Goal: Task Accomplishment & Management: Manage account settings

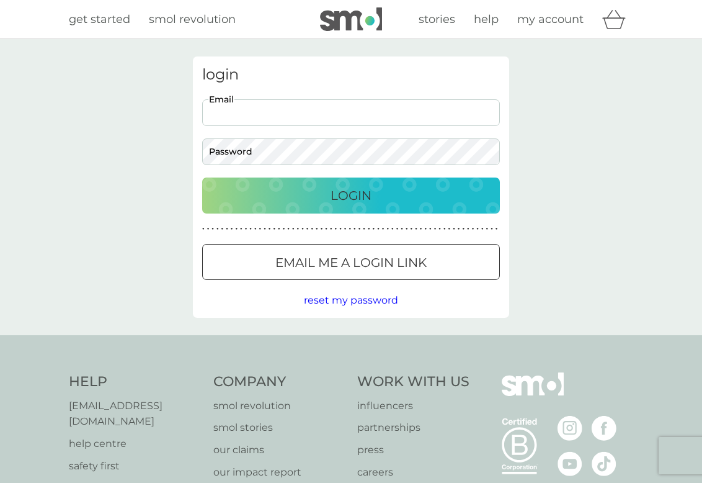
type input "[EMAIL_ADDRESS][DOMAIN_NAME]"
click at [323, 197] on div "Login" at bounding box center [351, 195] width 273 height 20
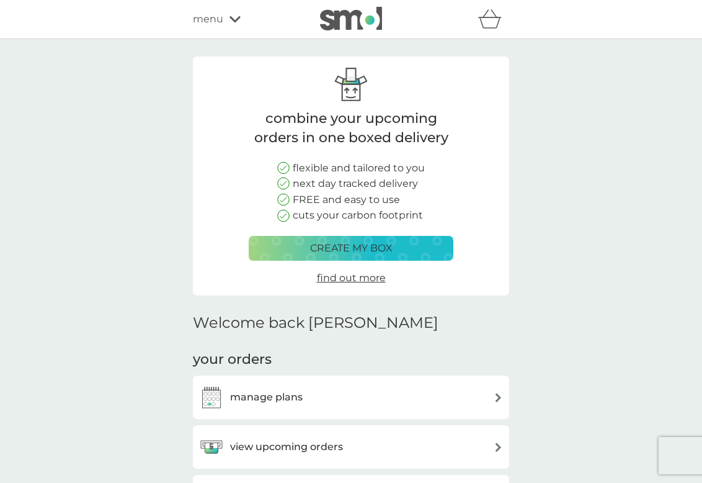
click at [500, 396] on img at bounding box center [498, 397] width 9 height 9
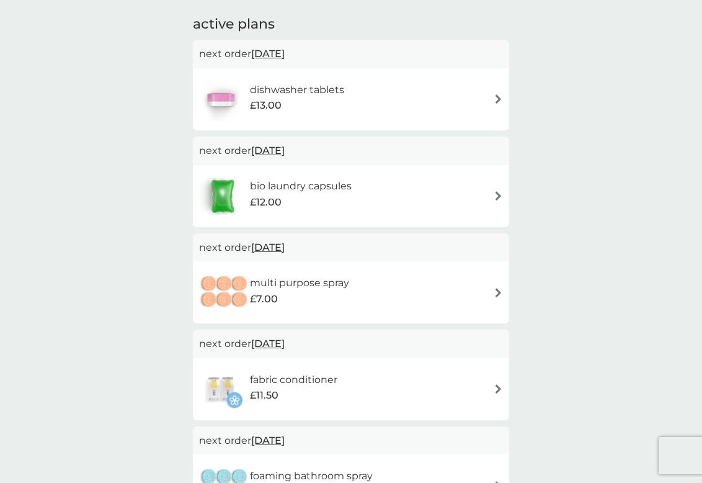
scroll to position [207, 0]
click at [499, 288] on img at bounding box center [498, 291] width 9 height 9
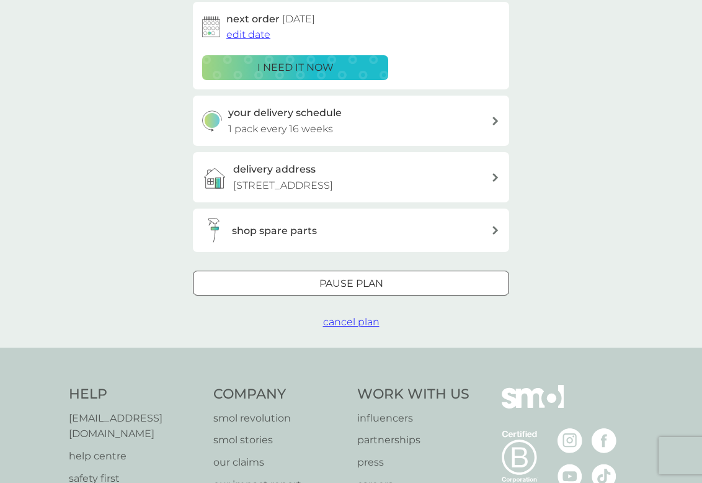
scroll to position [211, 0]
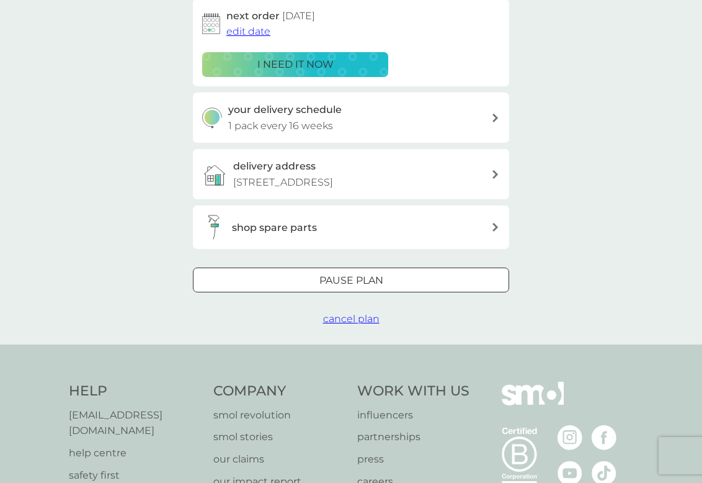
click at [355, 315] on span "cancel plan" at bounding box center [351, 319] width 56 height 12
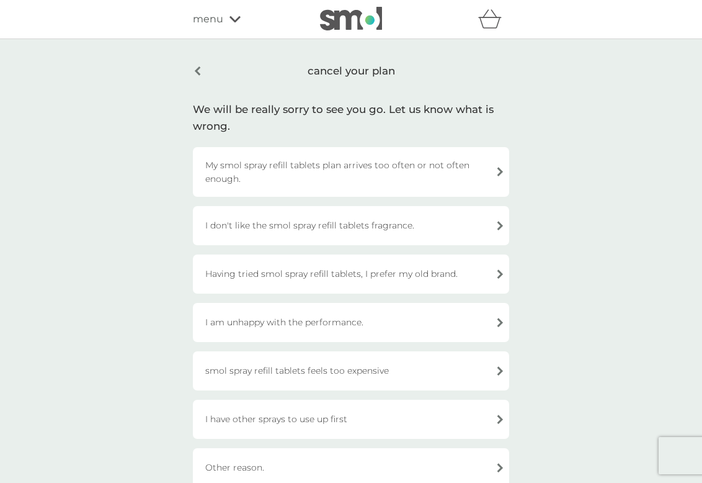
click at [499, 274] on div "Having tried smol spray refill tablets, I prefer my old brand." at bounding box center [351, 273] width 316 height 39
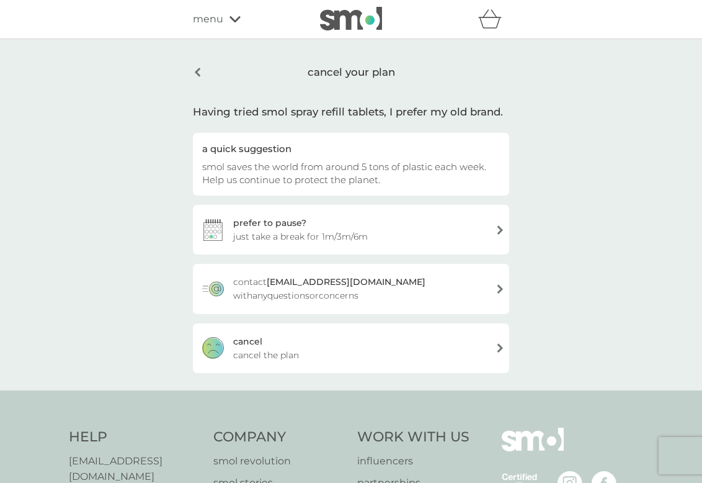
click at [253, 358] on span "cancel the plan" at bounding box center [266, 355] width 66 height 14
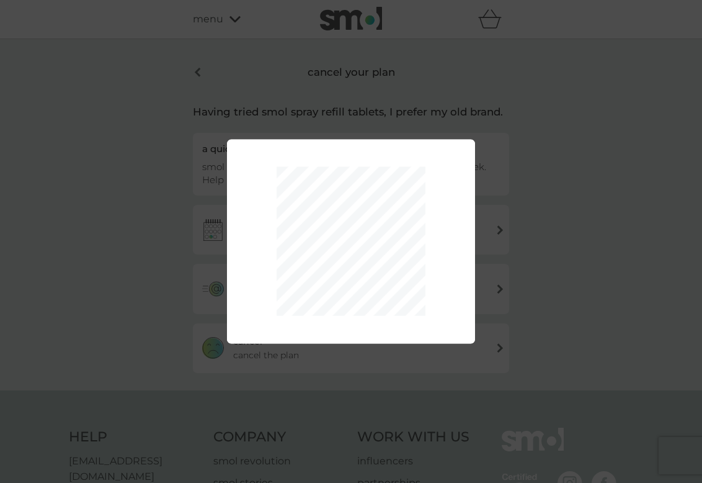
scroll to position [1, 0]
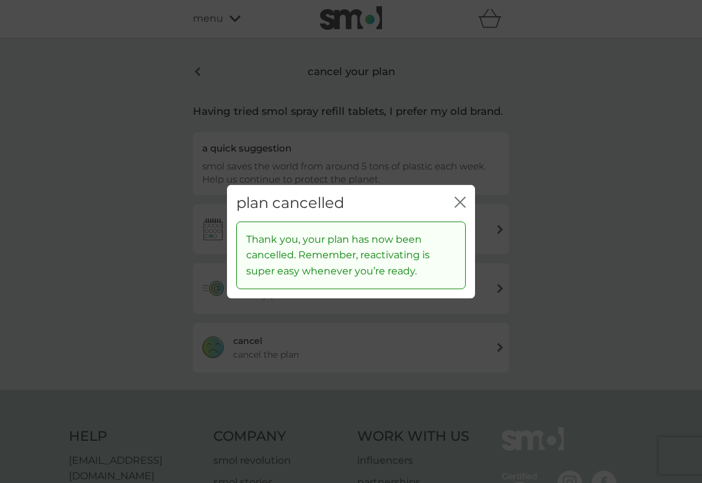
click at [463, 199] on icon "close" at bounding box center [460, 202] width 11 height 11
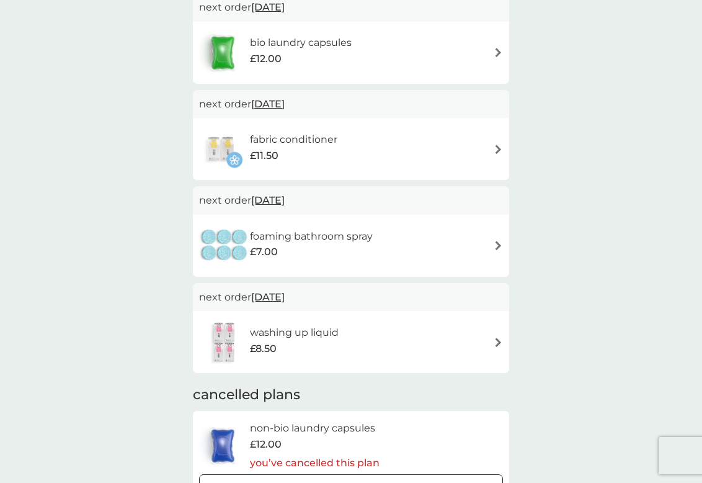
scroll to position [351, 0]
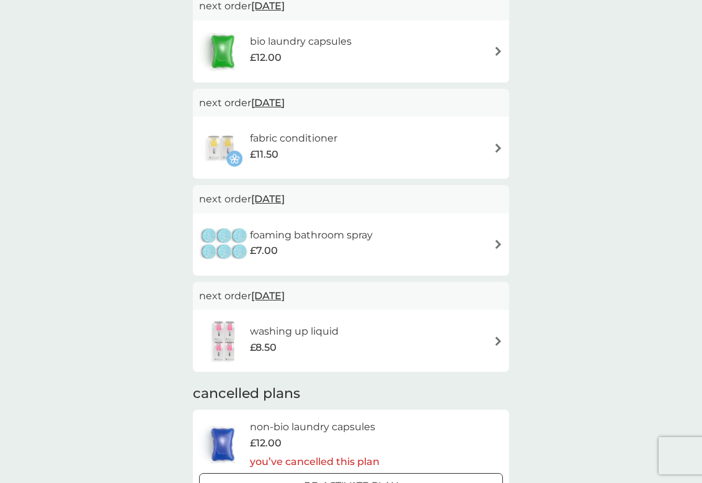
click at [501, 241] on img at bounding box center [498, 243] width 9 height 9
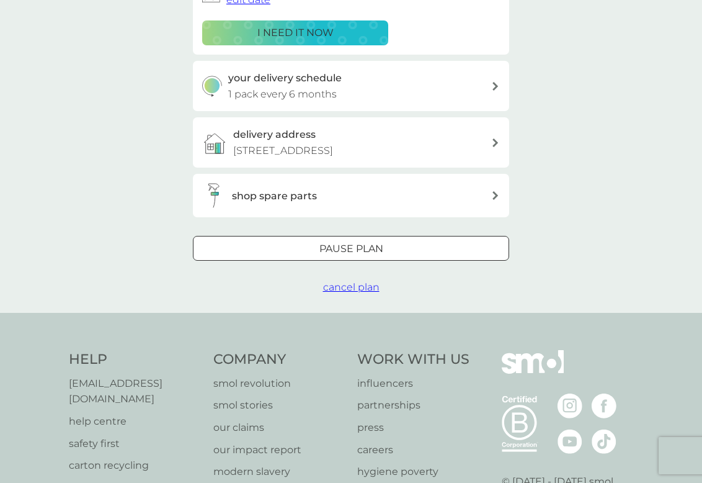
scroll to position [245, 0]
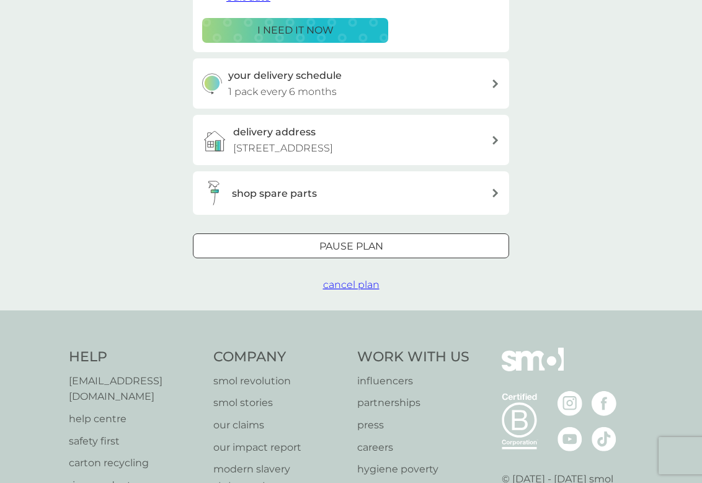
click at [357, 283] on span "cancel plan" at bounding box center [351, 285] width 56 height 12
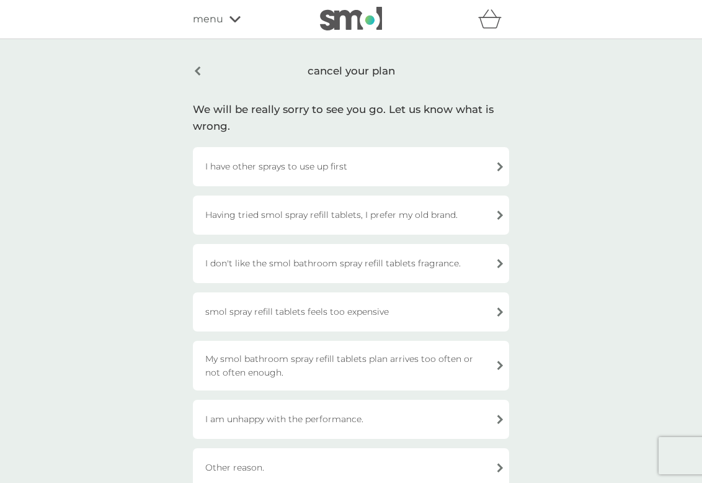
click at [502, 212] on div "Having tried smol spray refill tablets, I prefer my old brand." at bounding box center [351, 214] width 316 height 39
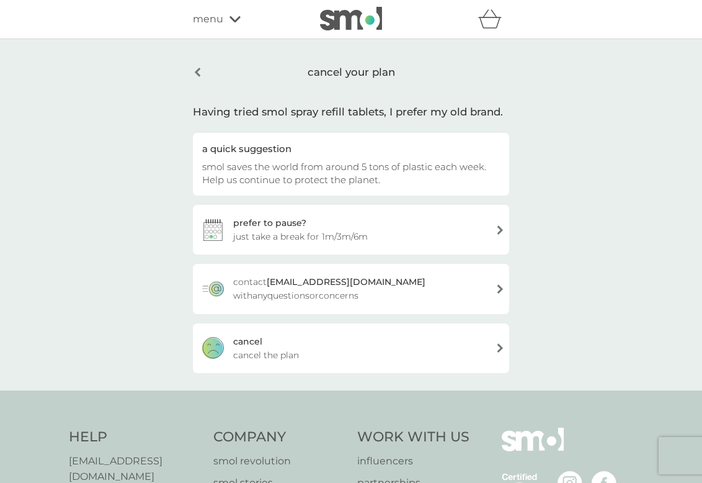
click at [256, 354] on span "cancel the plan" at bounding box center [266, 355] width 66 height 14
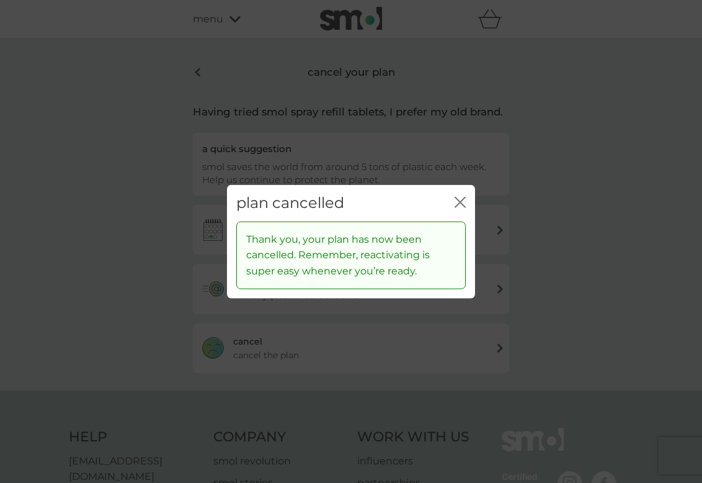
click at [458, 202] on icon "close" at bounding box center [460, 202] width 11 height 11
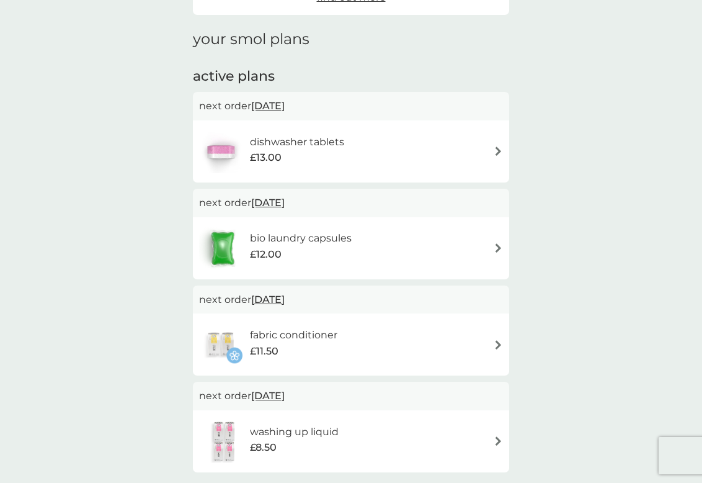
scroll to position [155, 0]
click at [285, 104] on span "[DATE]" at bounding box center [267, 105] width 33 height 24
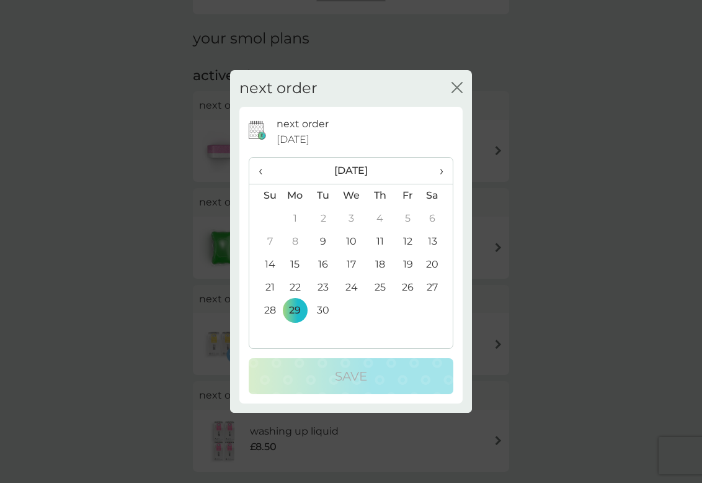
click at [297, 266] on td "15" at bounding box center [295, 264] width 29 height 23
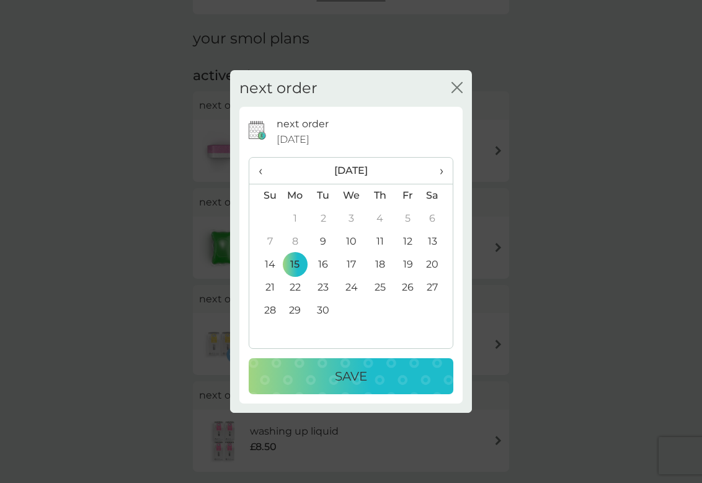
click at [349, 368] on p "Save" at bounding box center [351, 376] width 32 height 20
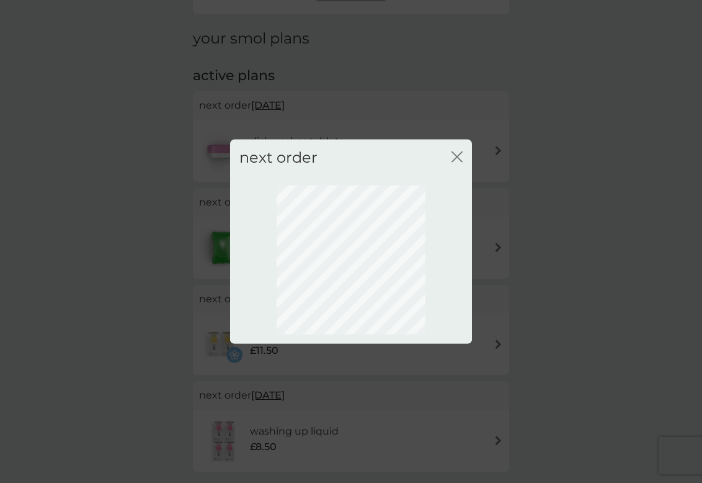
scroll to position [37, 0]
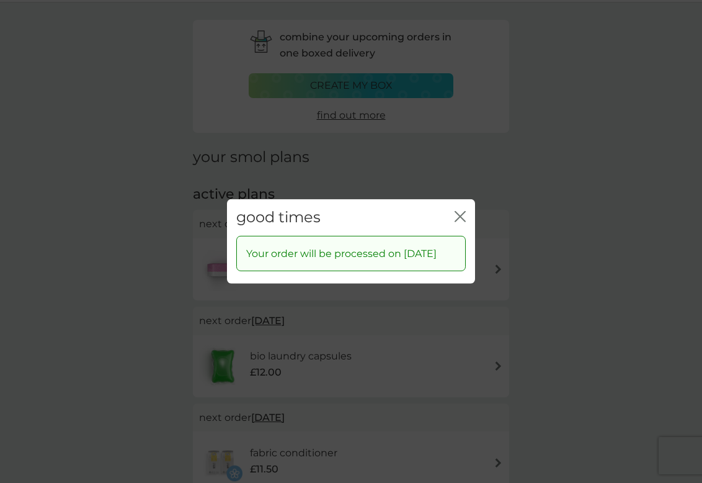
click at [461, 212] on icon "close" at bounding box center [462, 217] width 5 height 10
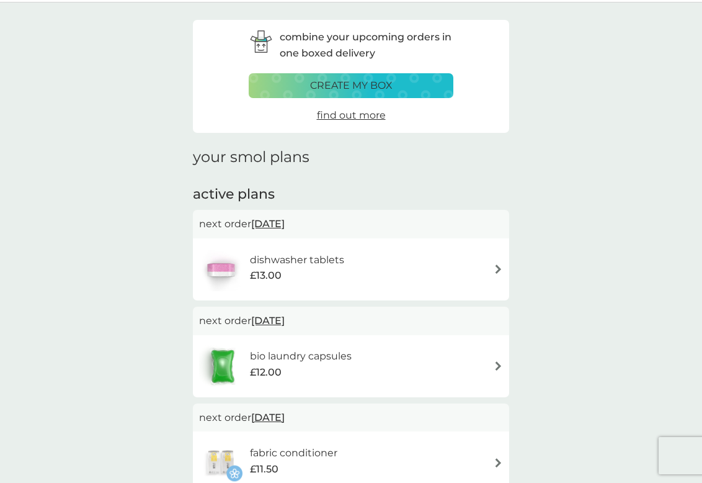
click at [277, 322] on span "[DATE]" at bounding box center [267, 320] width 33 height 24
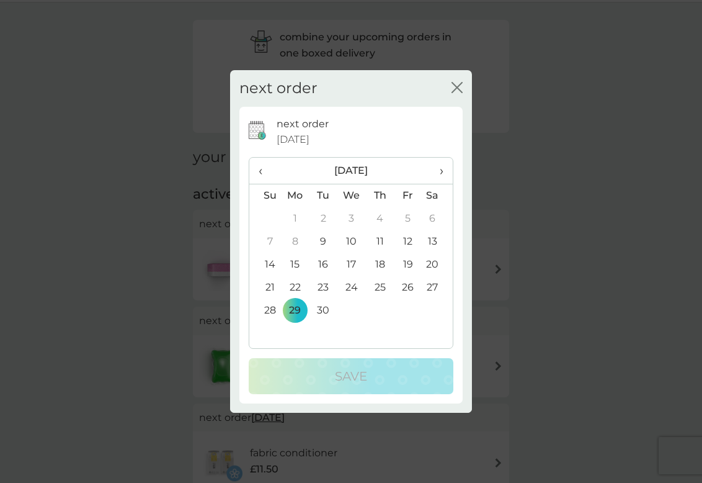
click at [293, 259] on td "15" at bounding box center [295, 264] width 29 height 23
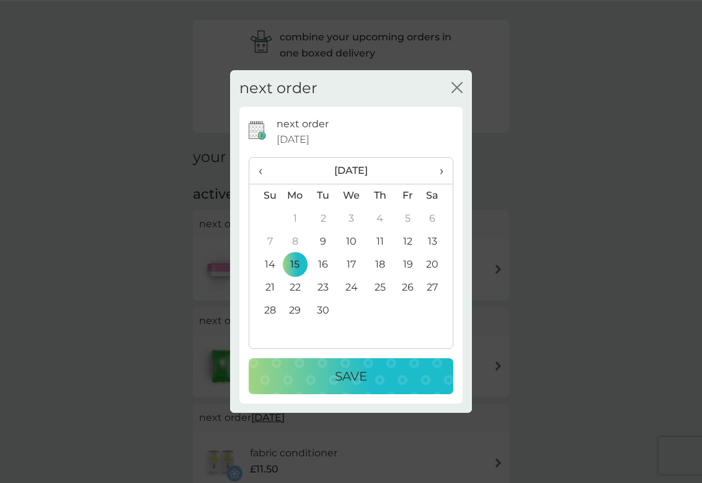
click at [347, 380] on p "Save" at bounding box center [351, 376] width 32 height 20
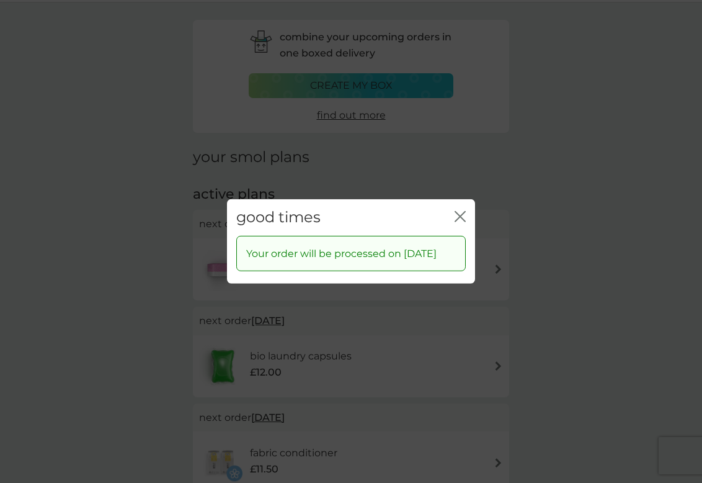
click at [458, 212] on icon "close" at bounding box center [457, 217] width 5 height 10
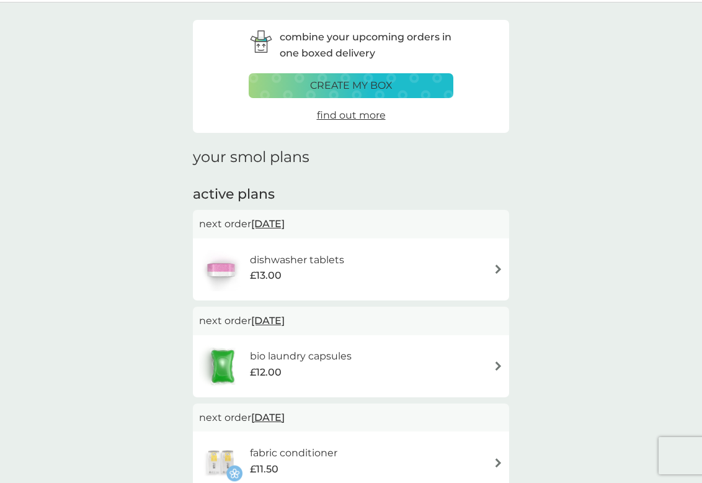
click at [285, 220] on span "[DATE]" at bounding box center [267, 224] width 33 height 24
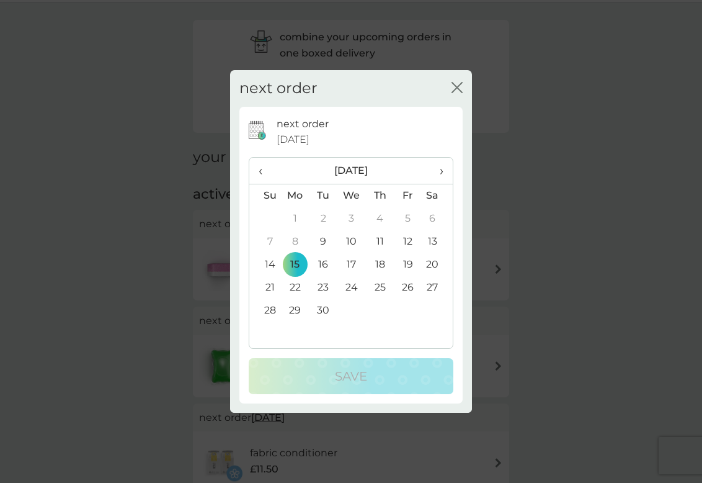
click at [440, 171] on span "›" at bounding box center [437, 171] width 12 height 26
click at [293, 308] on td "24" at bounding box center [295, 310] width 29 height 23
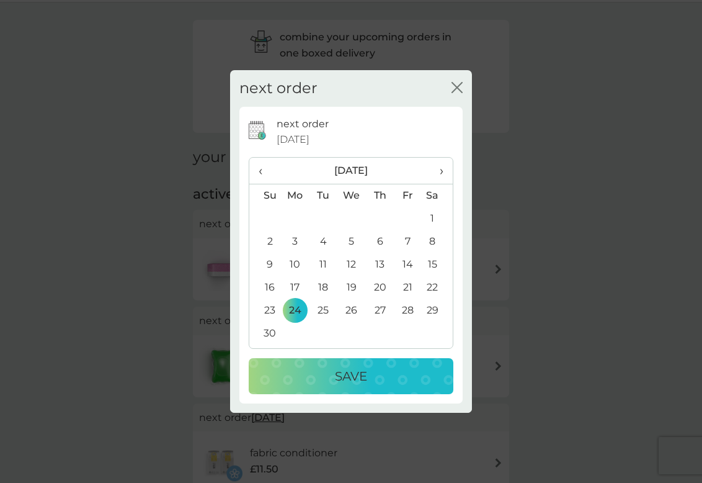
click at [347, 378] on p "Save" at bounding box center [351, 376] width 32 height 20
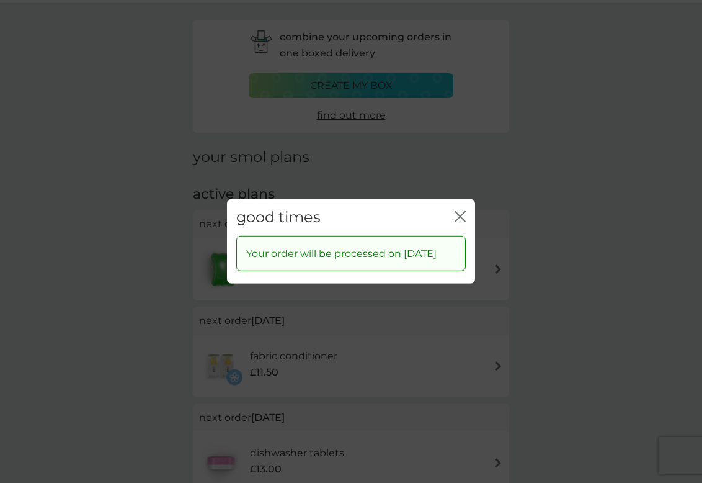
click at [457, 155] on div "good times close Your order will be processed on [DATE]" at bounding box center [351, 241] width 702 height 483
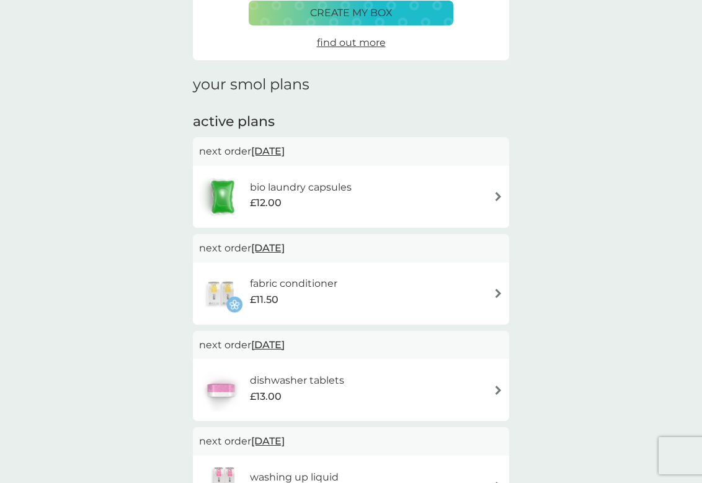
scroll to position [104, 0]
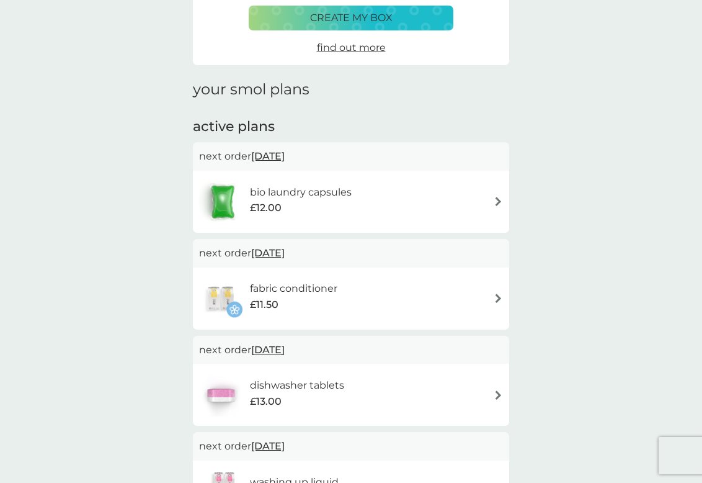
click at [285, 251] on span "[DATE]" at bounding box center [267, 253] width 33 height 24
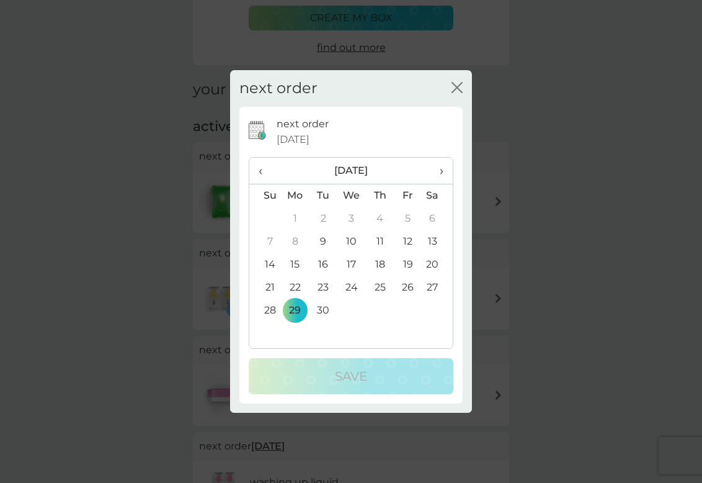
click at [298, 265] on td "15" at bounding box center [295, 264] width 29 height 23
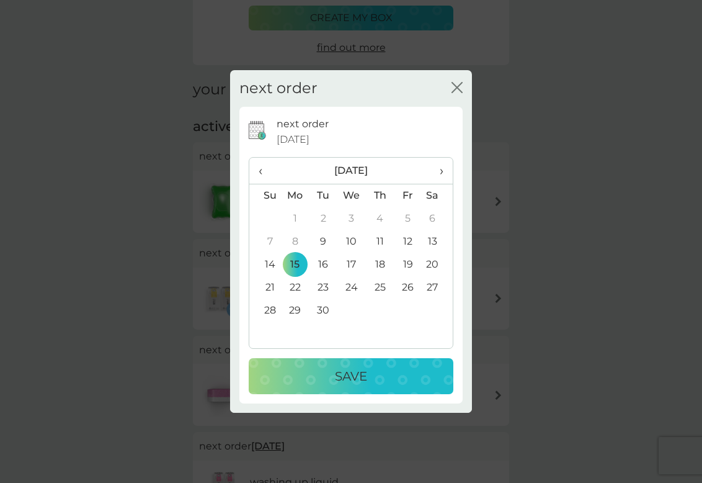
click at [366, 382] on p "Save" at bounding box center [351, 376] width 32 height 20
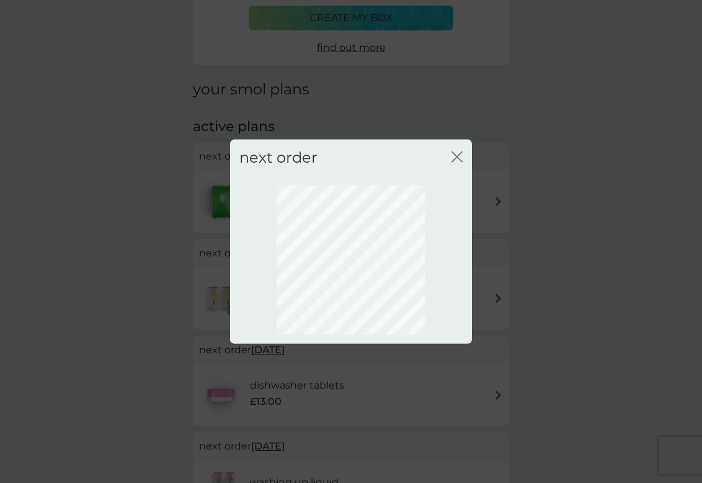
scroll to position [37, 0]
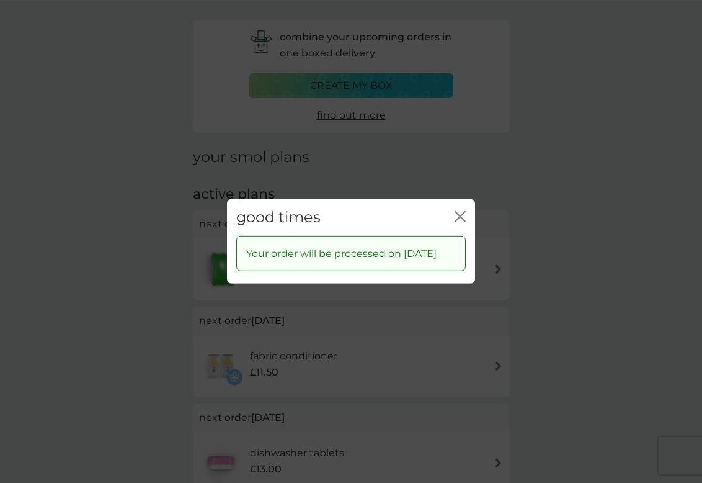
click at [458, 212] on icon "close" at bounding box center [457, 217] width 5 height 10
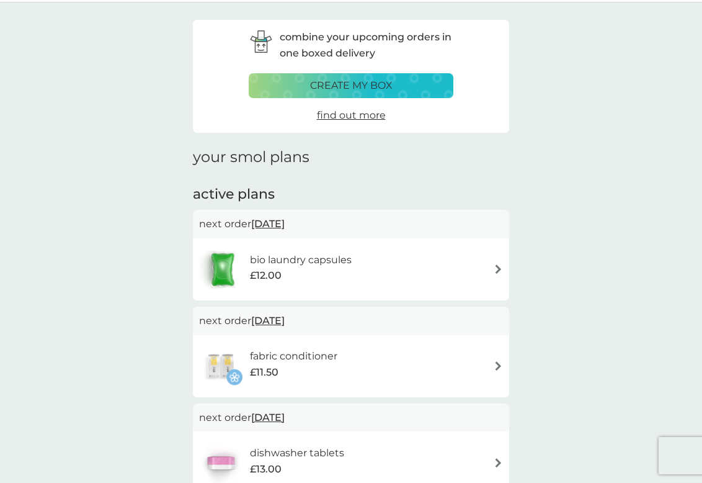
click at [499, 267] on img at bounding box center [498, 268] width 9 height 9
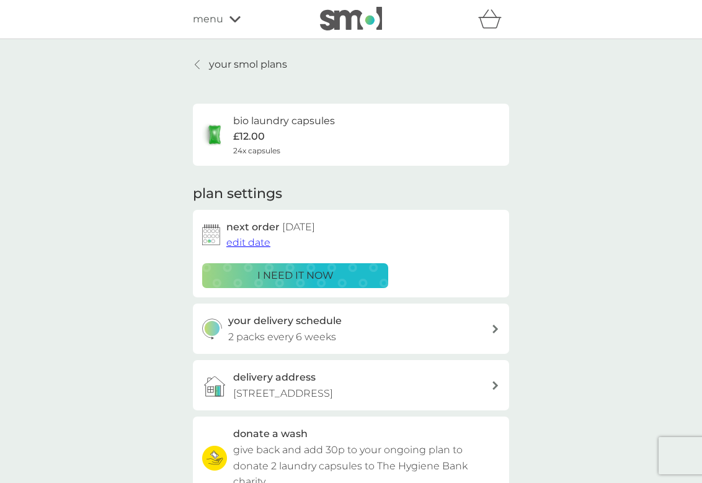
click at [212, 63] on p "your smol plans" at bounding box center [248, 64] width 78 height 16
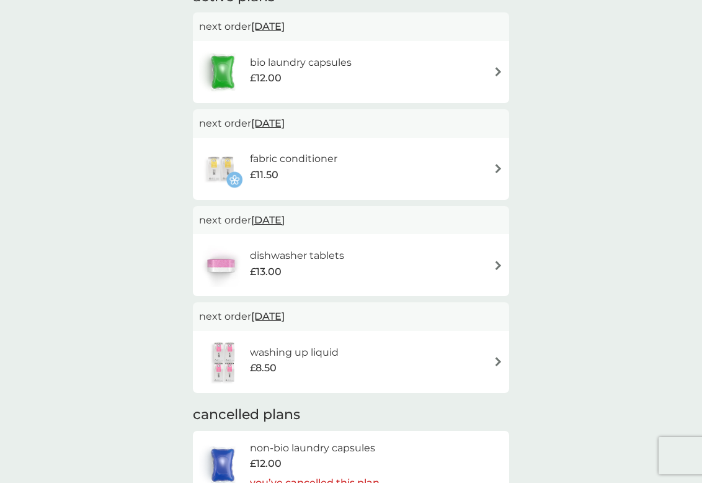
scroll to position [234, 0]
click at [285, 315] on span "[DATE]" at bounding box center [267, 315] width 33 height 24
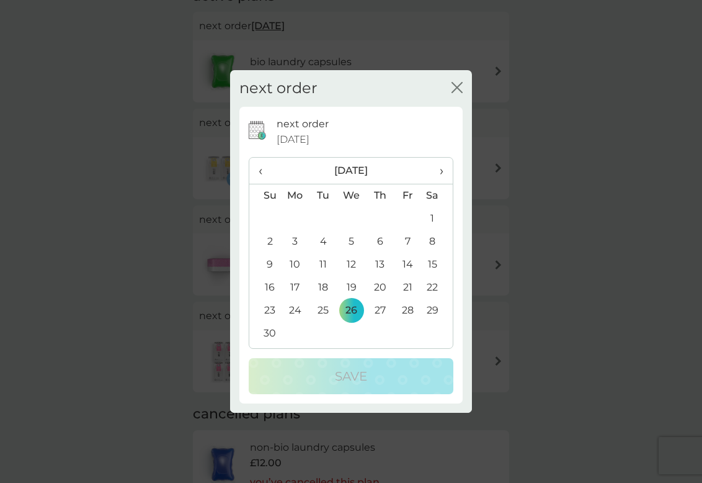
click at [295, 309] on td "24" at bounding box center [295, 310] width 29 height 23
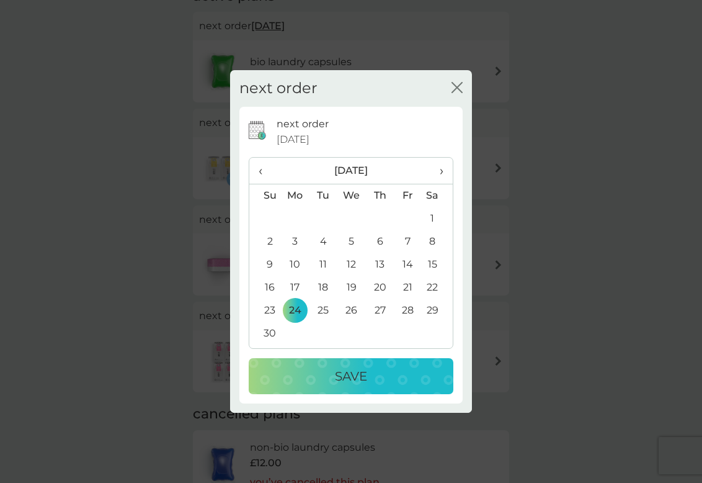
click at [352, 379] on p "Save" at bounding box center [351, 376] width 32 height 20
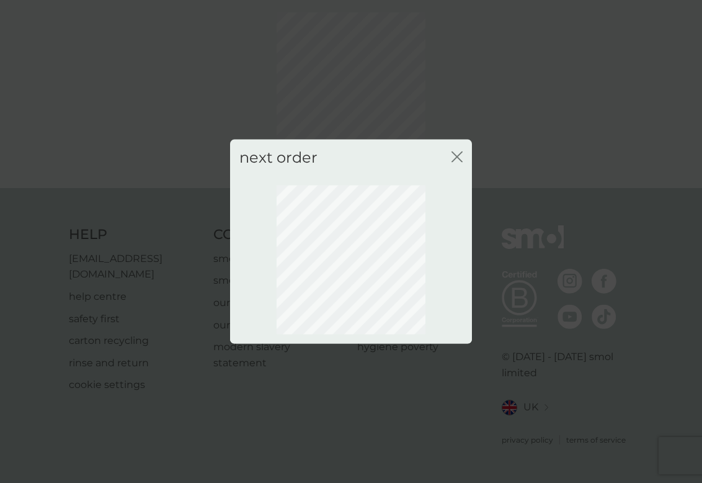
scroll to position [37, 0]
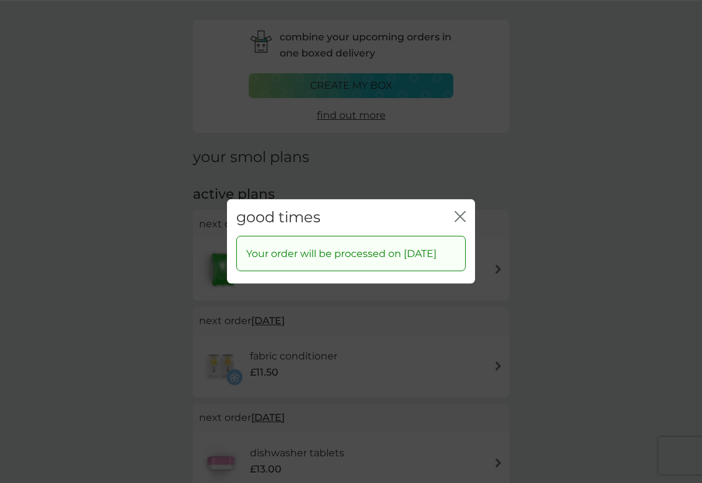
click at [460, 212] on icon "close" at bounding box center [460, 216] width 11 height 11
